Goal: Transaction & Acquisition: Purchase product/service

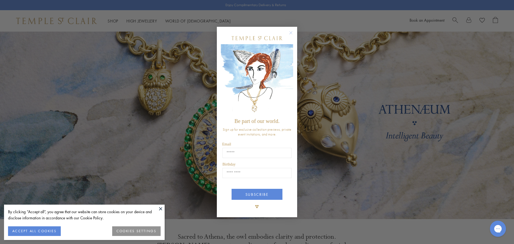
click at [292, 32] on circle "Close dialog" at bounding box center [291, 32] width 6 height 6
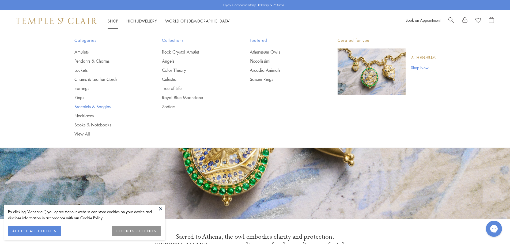
click at [86, 106] on link "Bracelets & Bangles" at bounding box center [107, 107] width 66 height 6
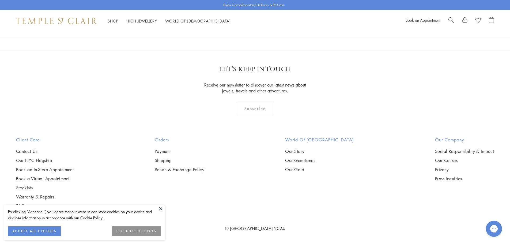
scroll to position [1580, 0]
click at [0, 0] on img at bounding box center [0, 0] width 0 height 0
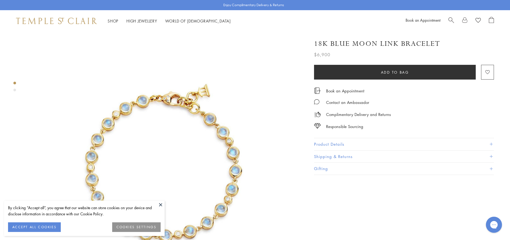
click at [317, 142] on button "Product Details" at bounding box center [404, 144] width 180 height 12
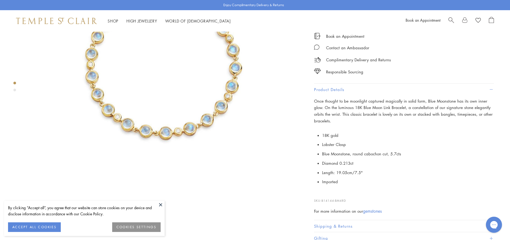
scroll to position [107, 0]
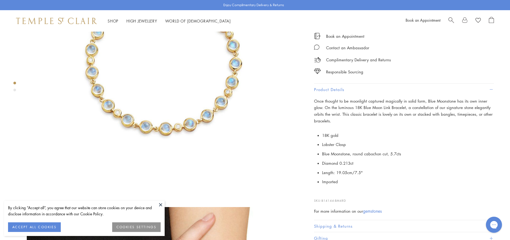
click at [160, 204] on button at bounding box center [161, 205] width 8 height 8
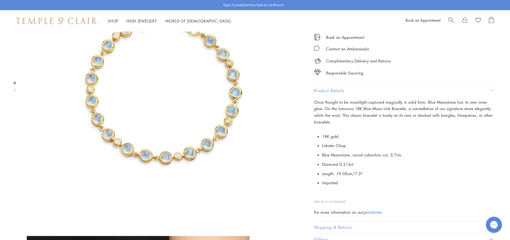
scroll to position [80, 0]
